Goal: Information Seeking & Learning: Learn about a topic

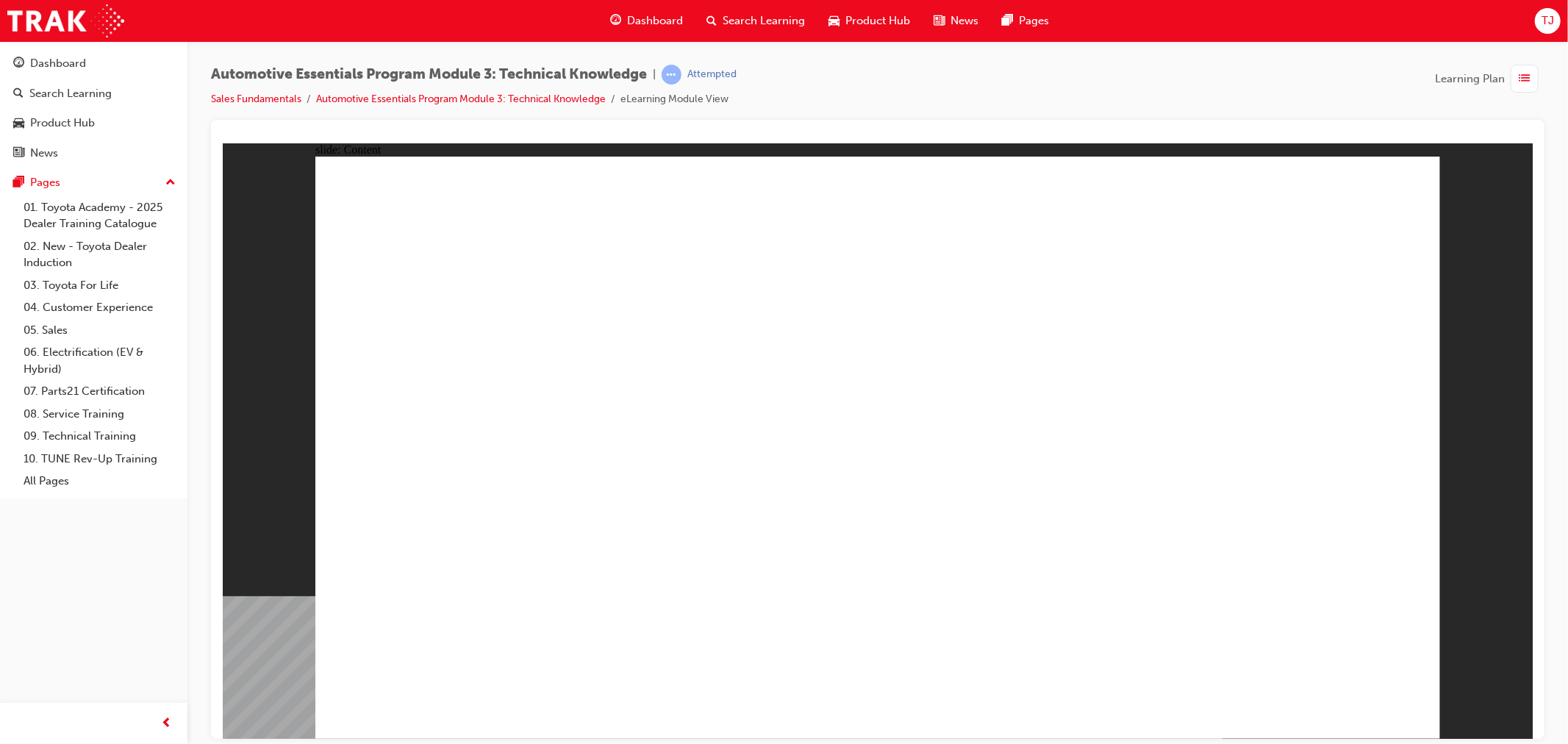
click at [1443, 167] on div "slide: Content Rectangle 1 close_white.png Rectangle 1 Group 1 Did You Know? To…" at bounding box center [877, 440] width 1310 height 595
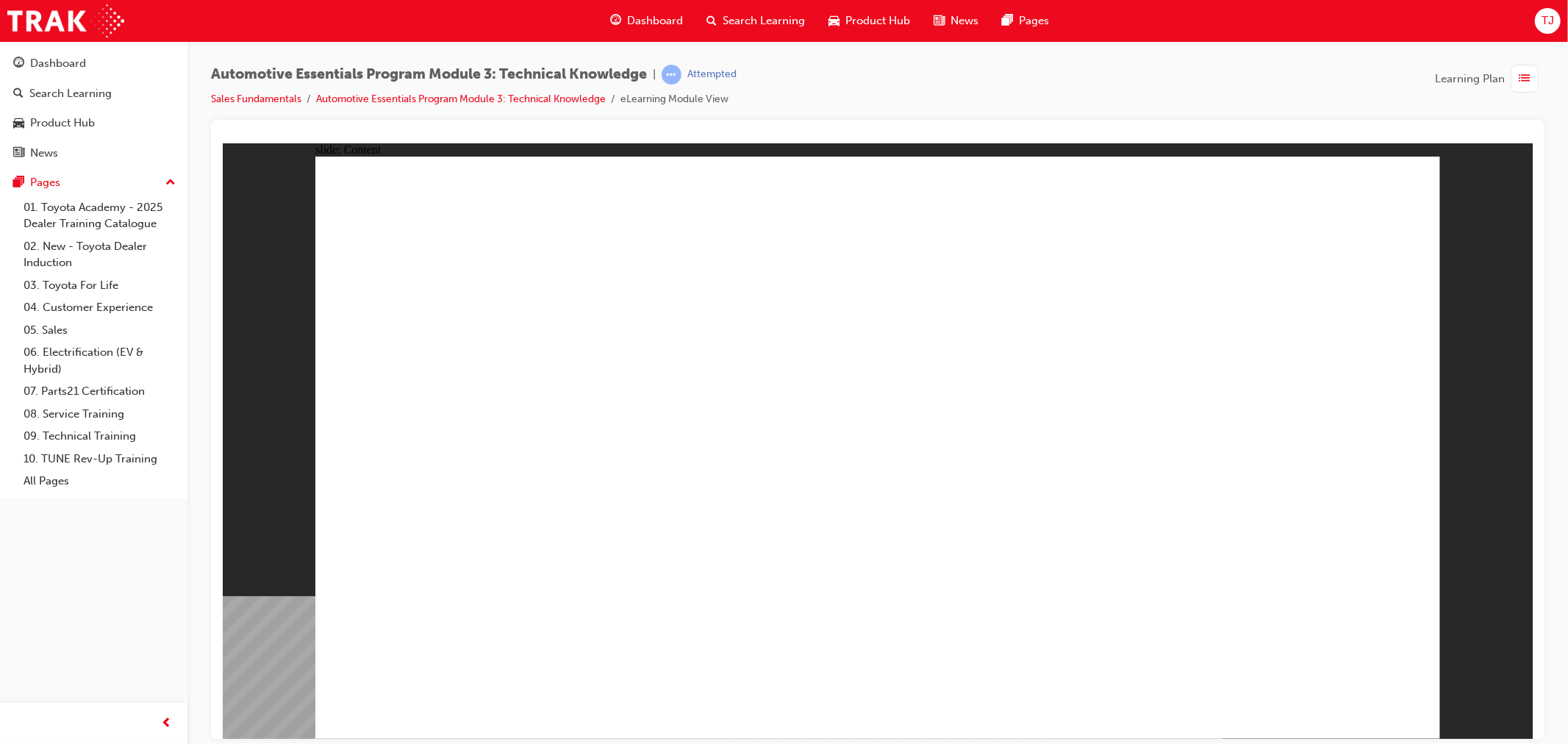
radio input "true"
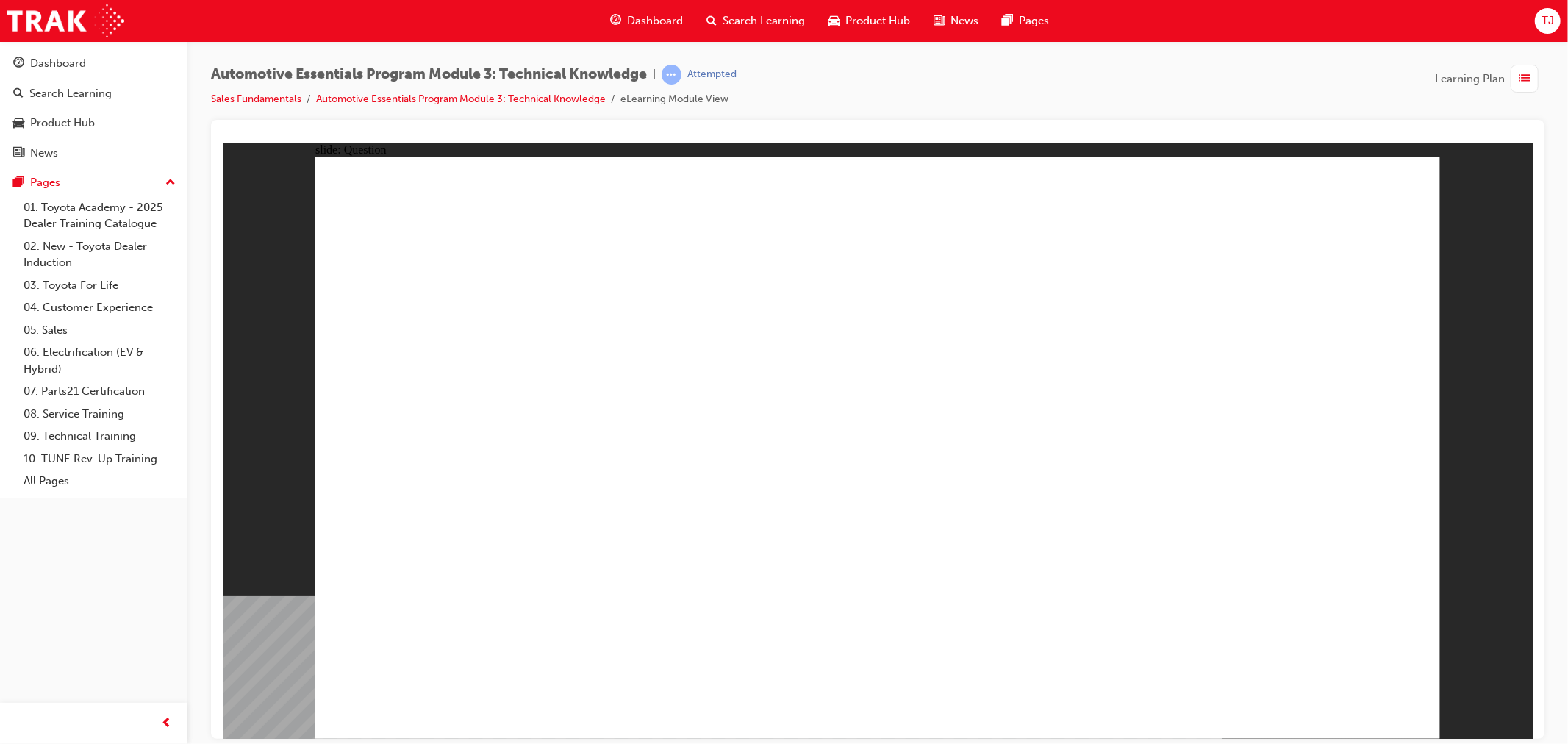
radio input "true"
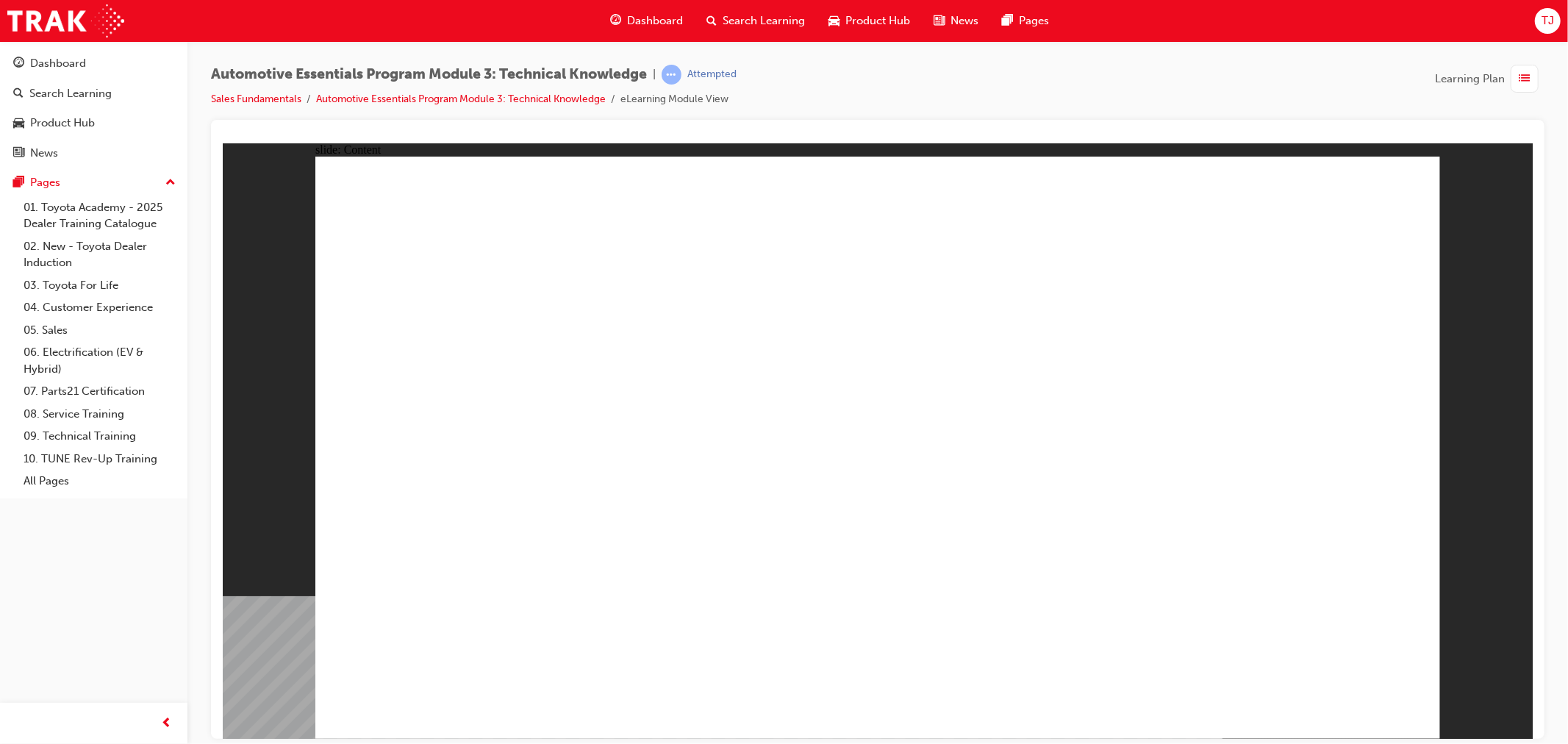
radio input "true"
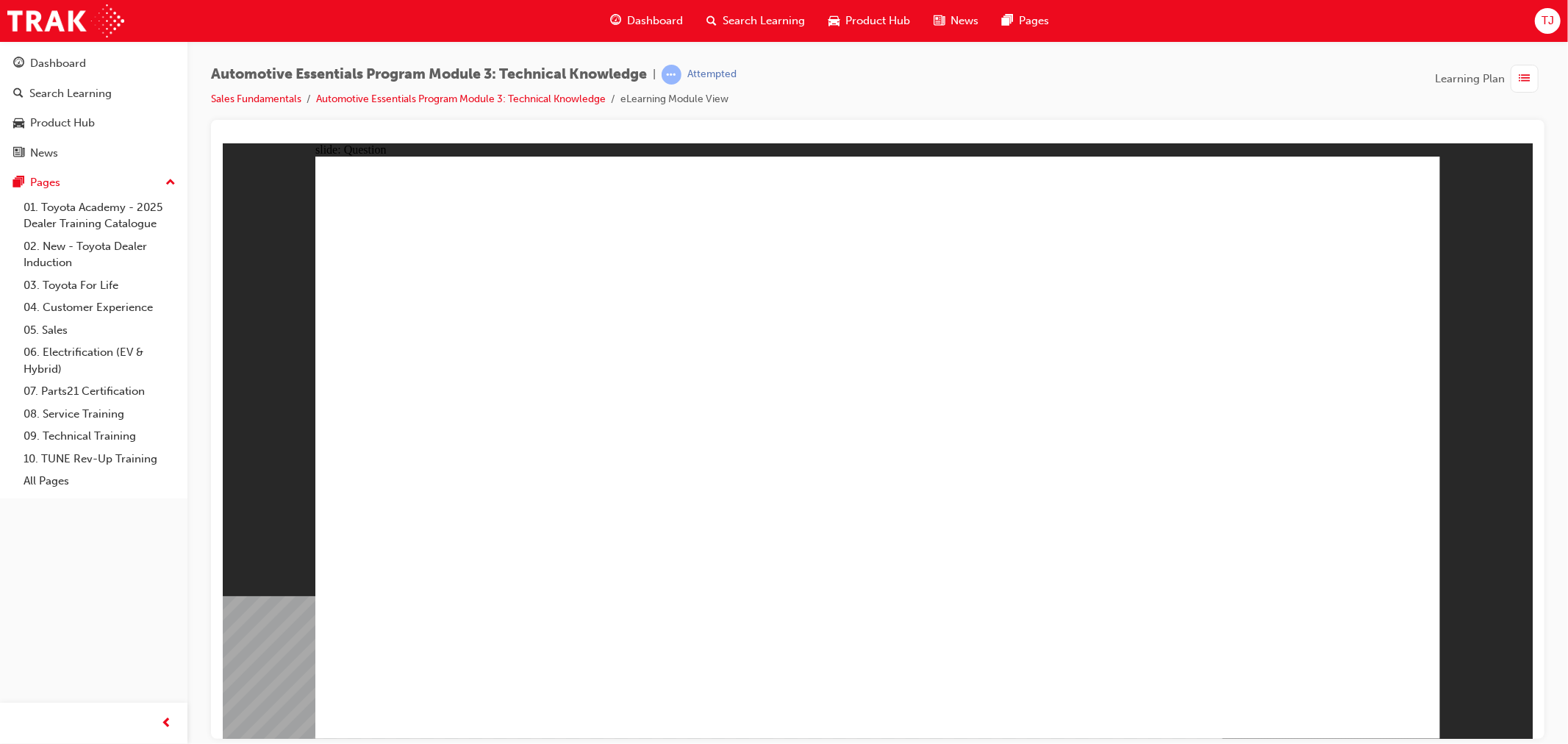
radio input "true"
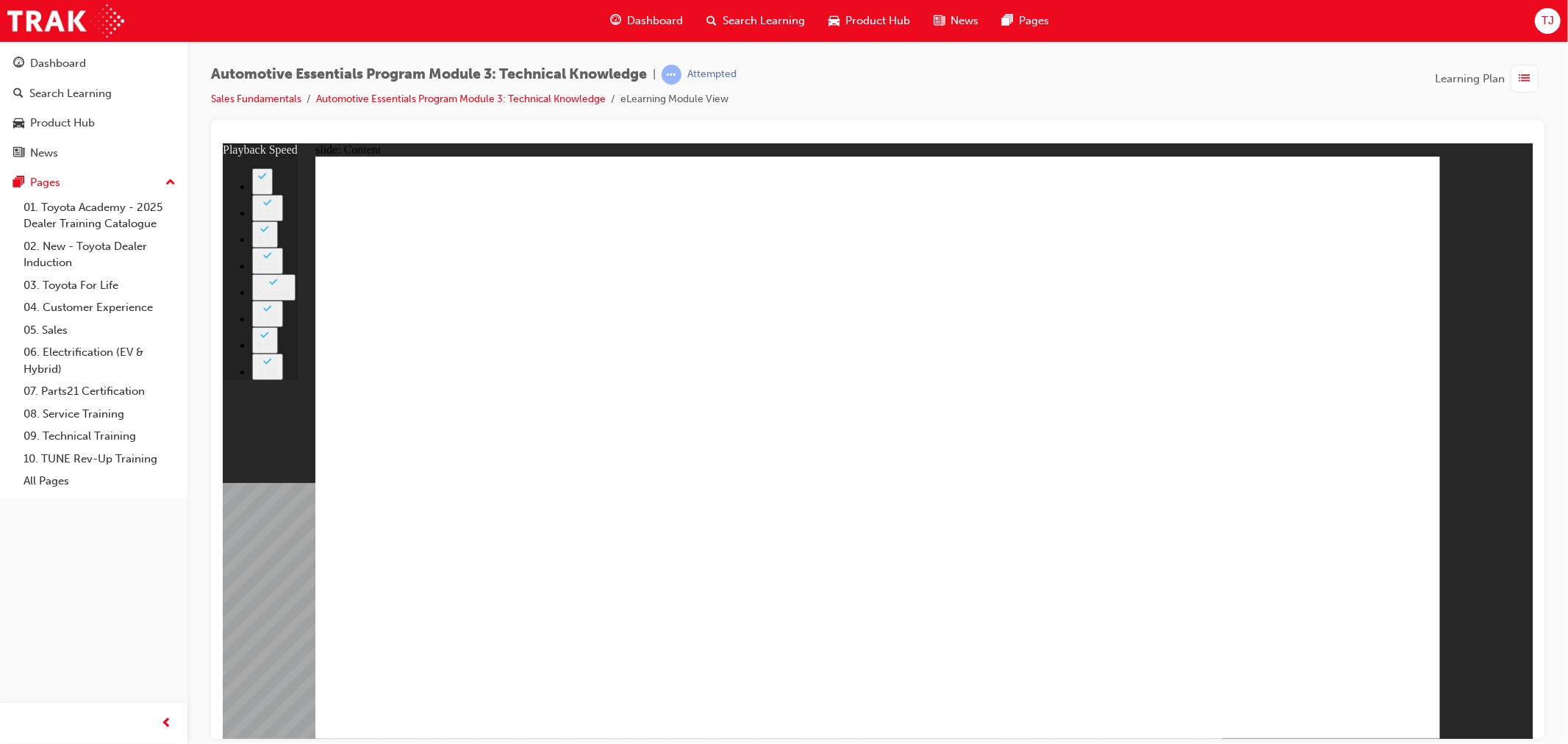
type input "8"
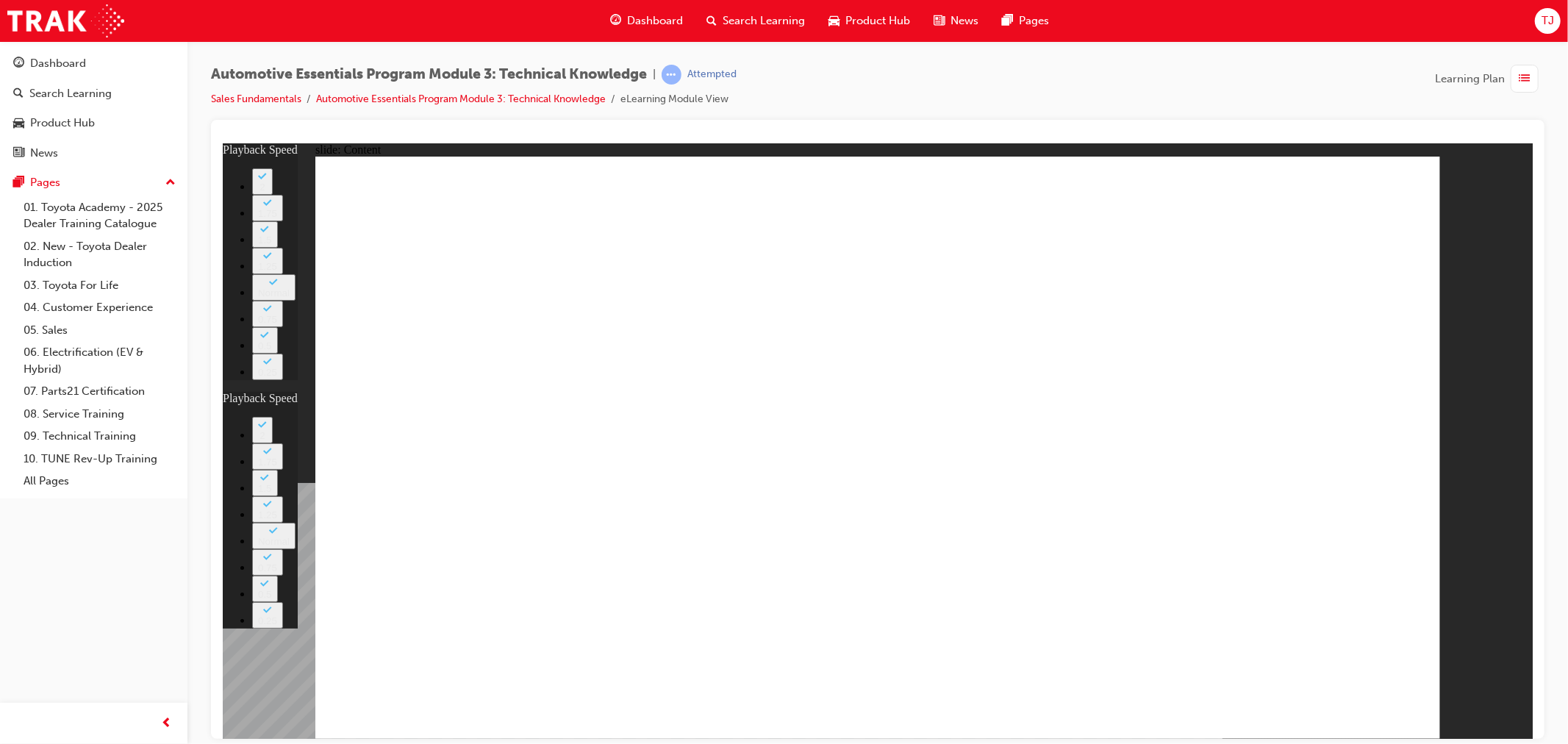
type input "60"
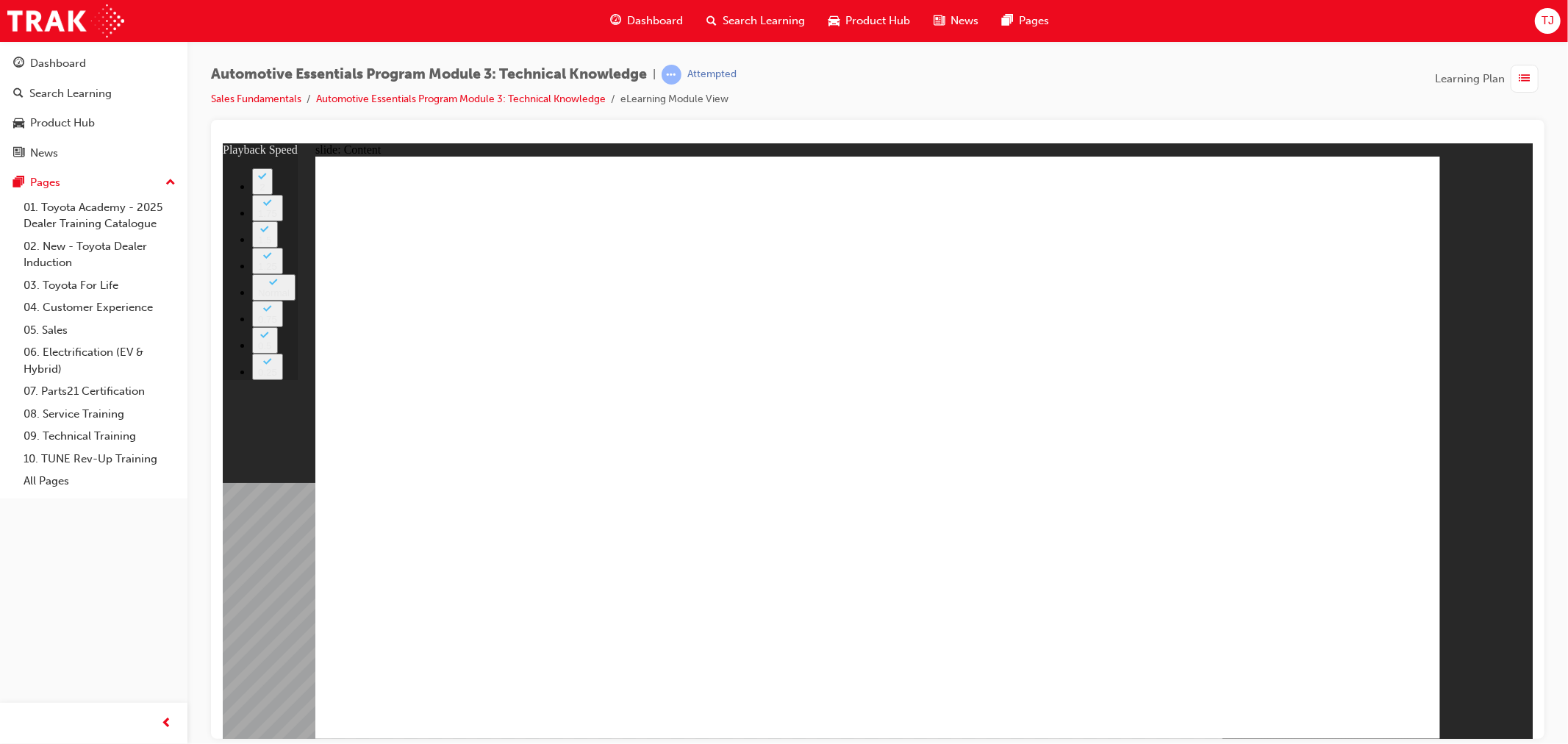
type input "7"
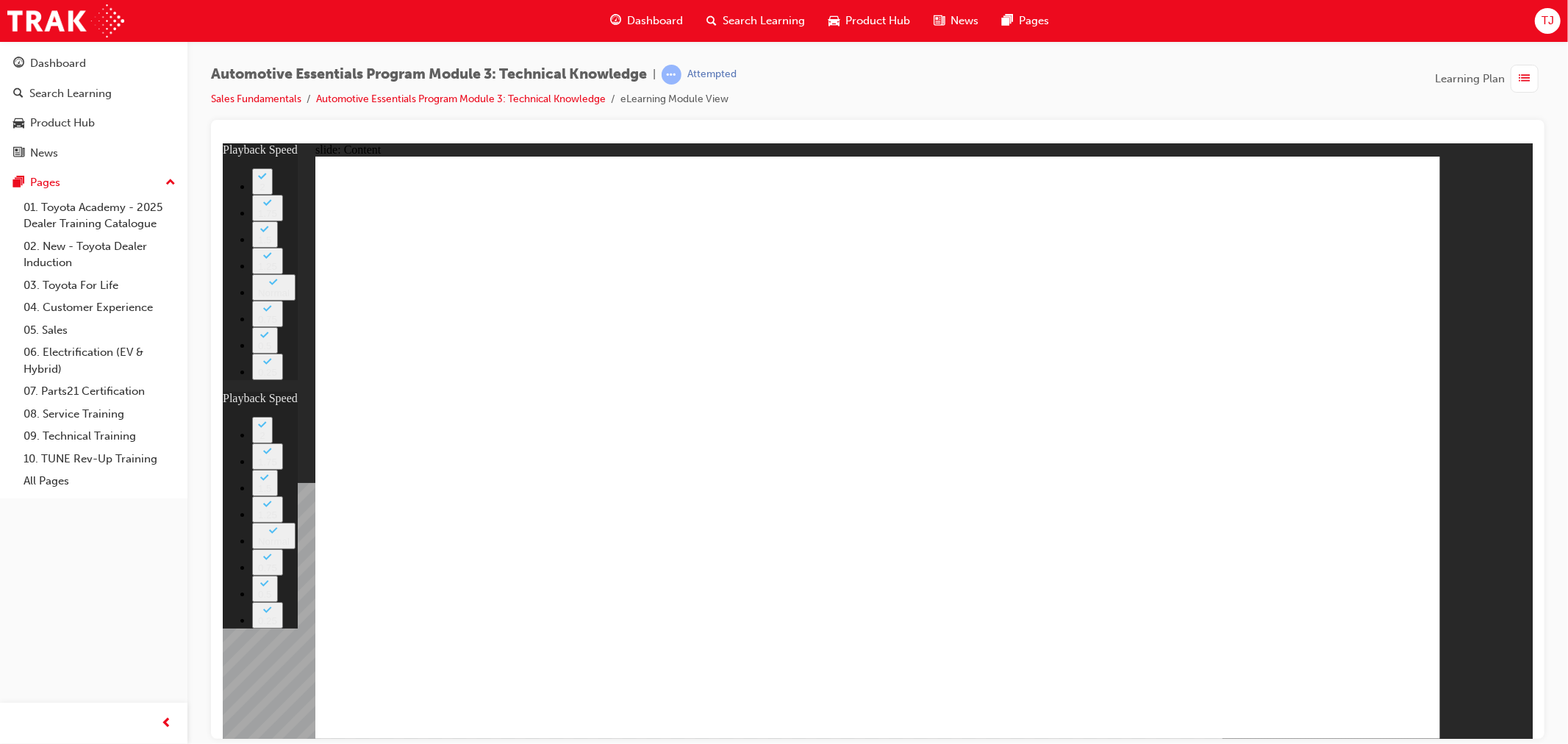
type input "47"
